Goal: Navigation & Orientation: Find specific page/section

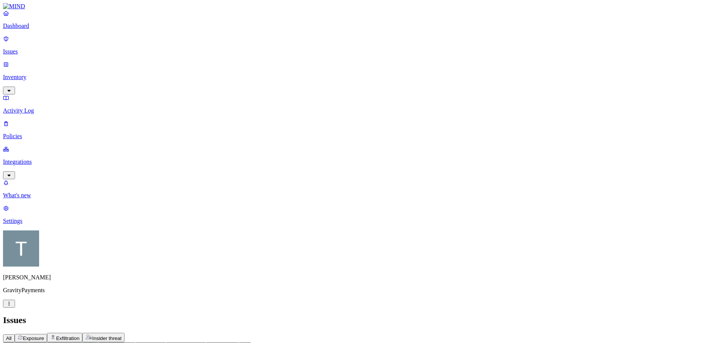
click at [31, 74] on p "Inventory" at bounding box center [361, 77] width 716 height 7
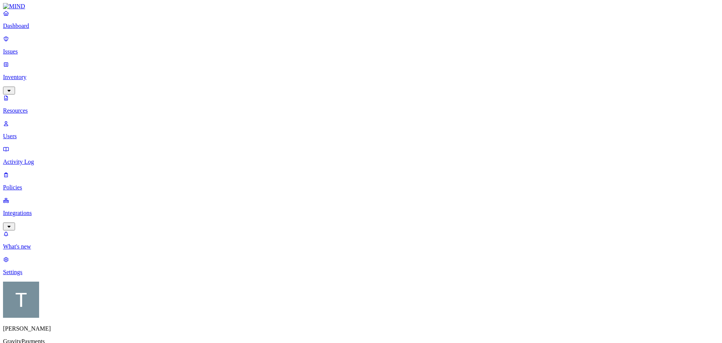
click at [34, 158] on p "Activity Log" at bounding box center [361, 161] width 716 height 7
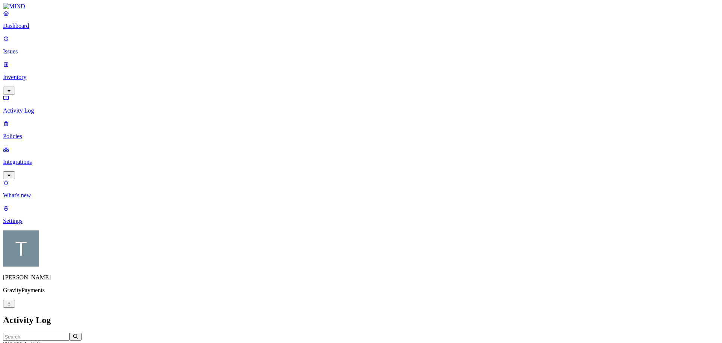
click at [29, 48] on p "Issues" at bounding box center [361, 51] width 716 height 7
